Goal: Find specific page/section: Find specific page/section

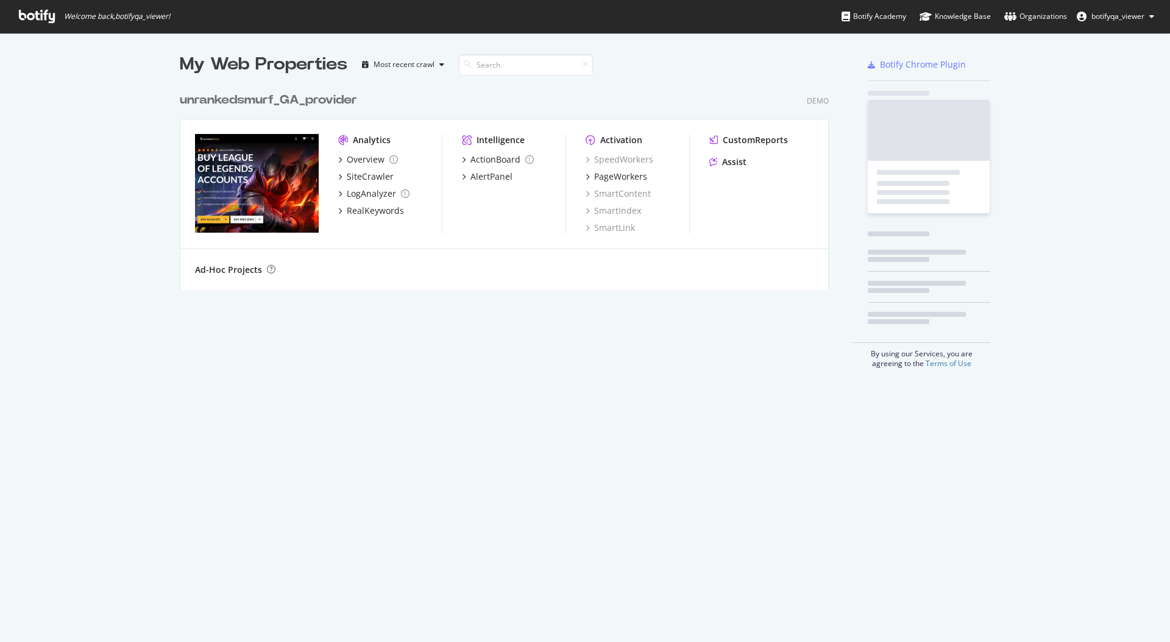
scroll to position [633, 1152]
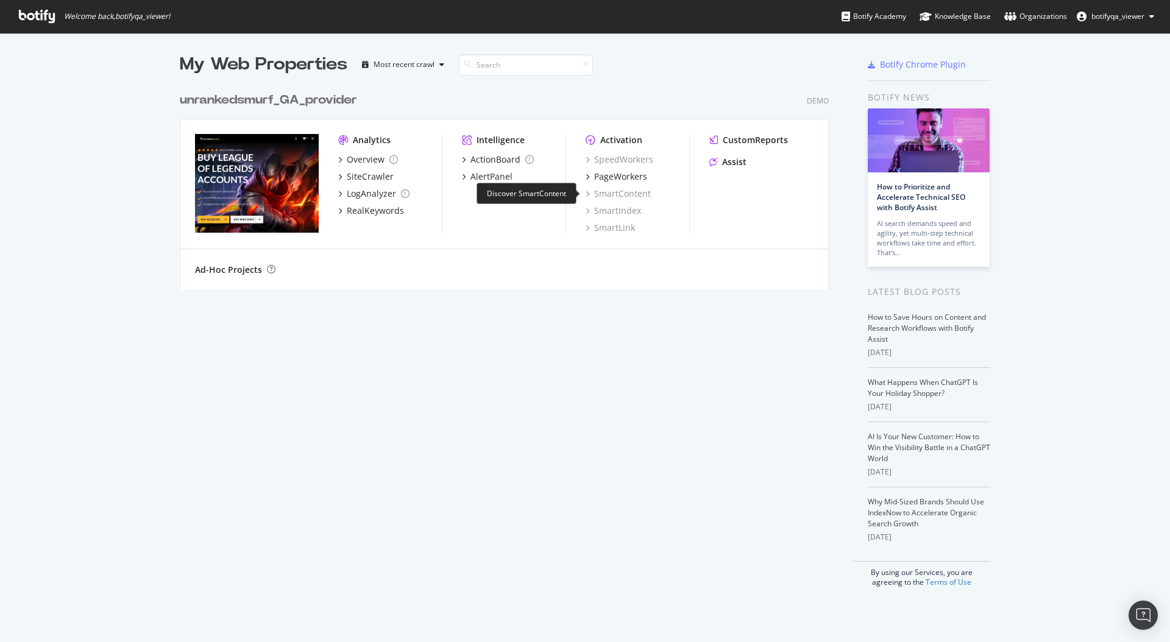
click at [618, 192] on div "SmartContent" at bounding box center [618, 194] width 65 height 12
